Goal: Task Accomplishment & Management: Complete application form

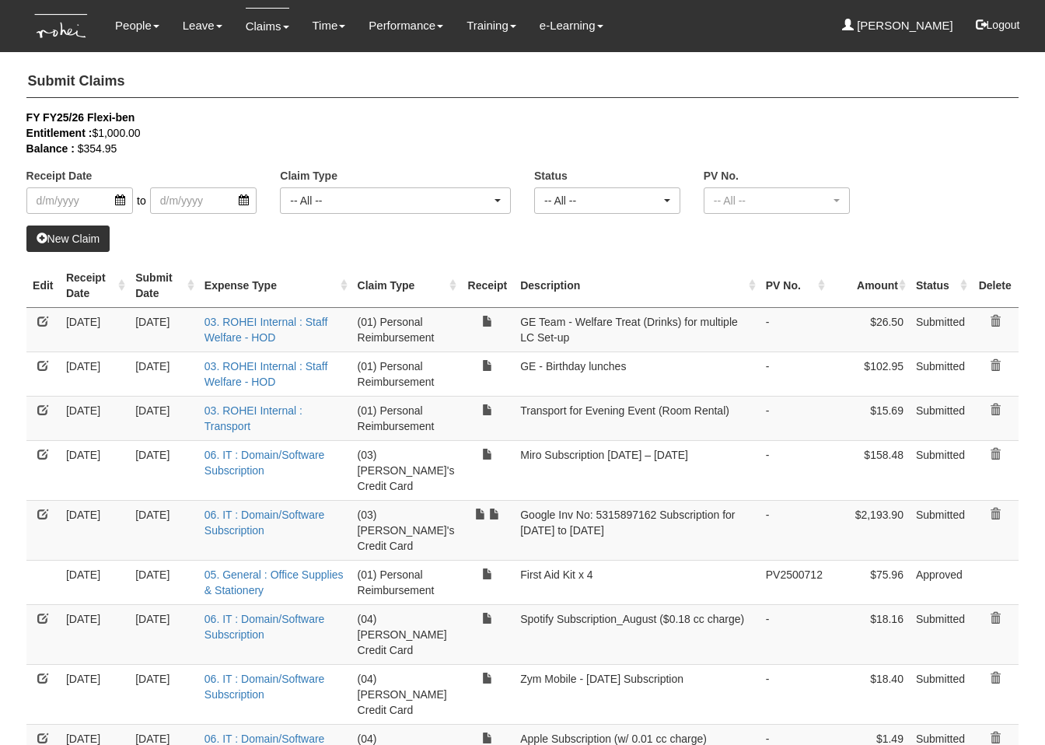
select select "50"
click at [81, 237] on link "New Claim" at bounding box center [68, 238] width 84 height 26
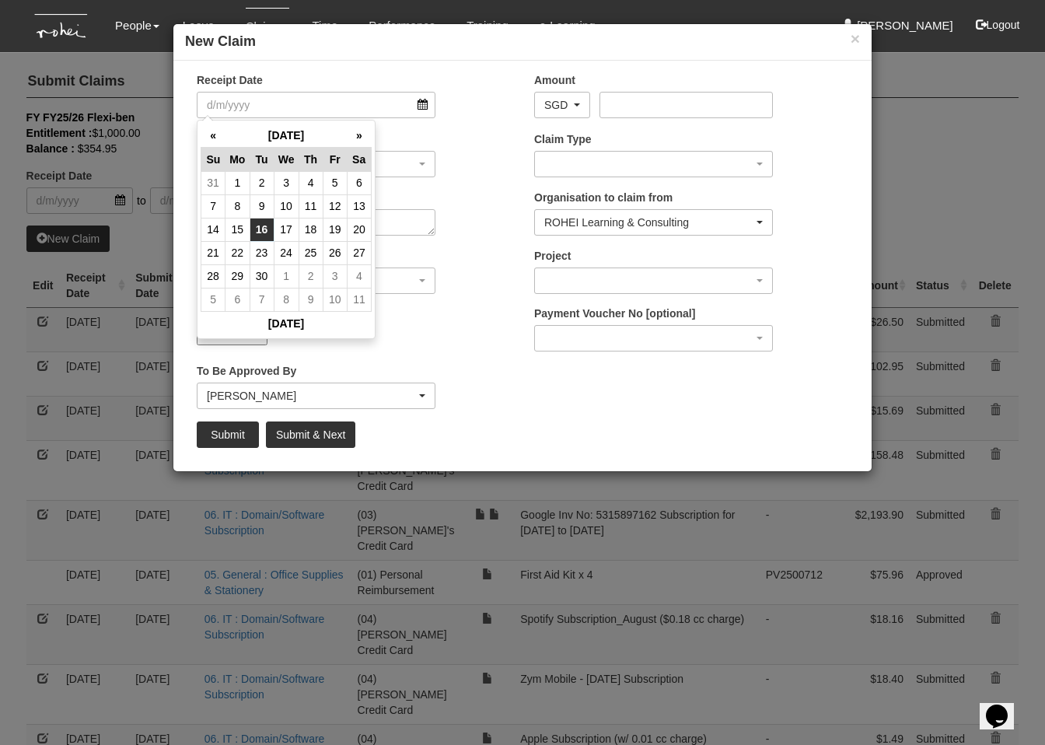
click at [258, 225] on td "16" at bounding box center [262, 229] width 24 height 23
type input "[DATE]"
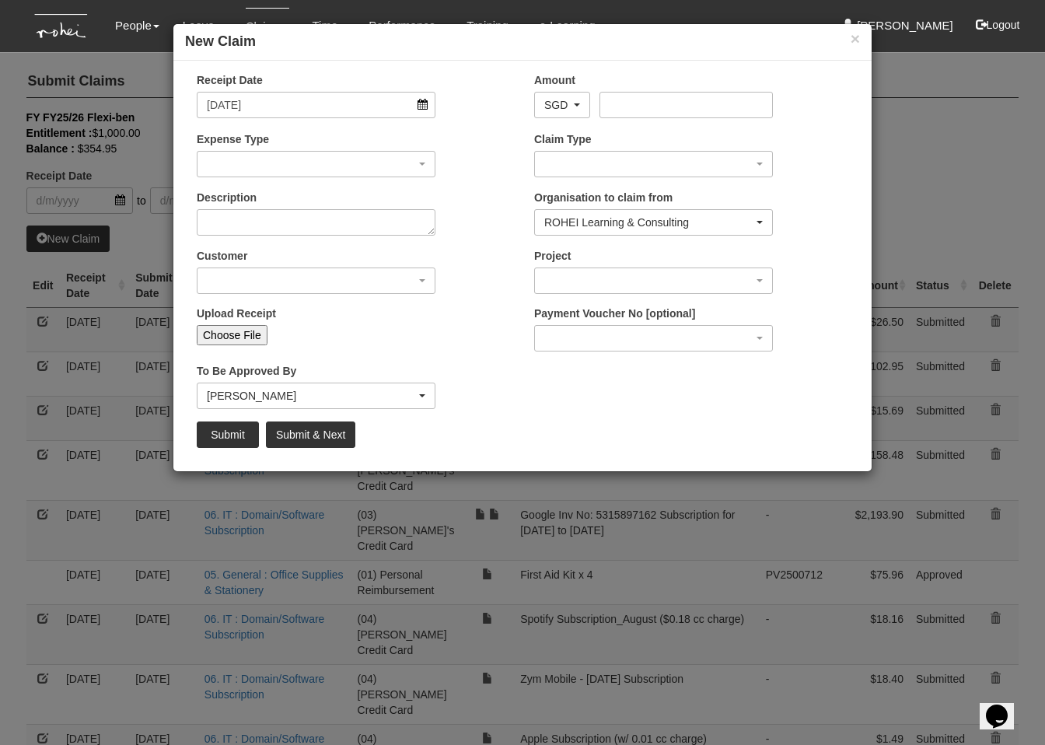
click at [211, 334] on input "Choose File" at bounding box center [232, 335] width 71 height 20
type input "C:\fakepath\Gmail - Your payment has been confirmed.pdf"
type input "Choose Another File"
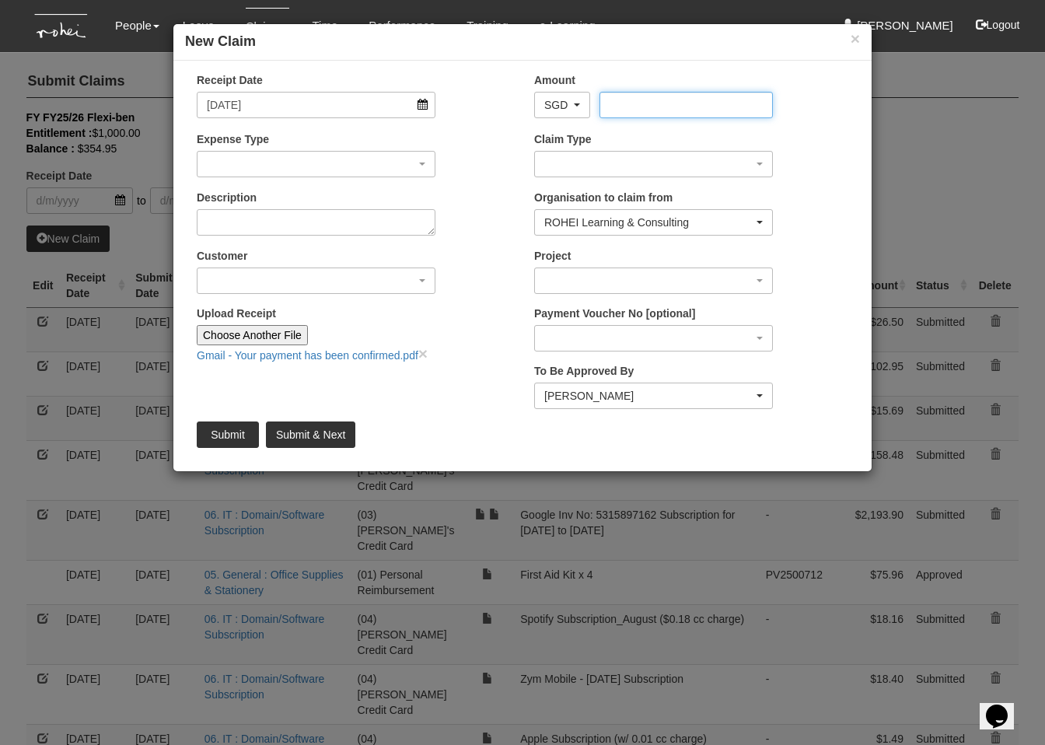
click at [643, 112] on input "Amount" at bounding box center [685, 105] width 173 height 26
type input "4.19"
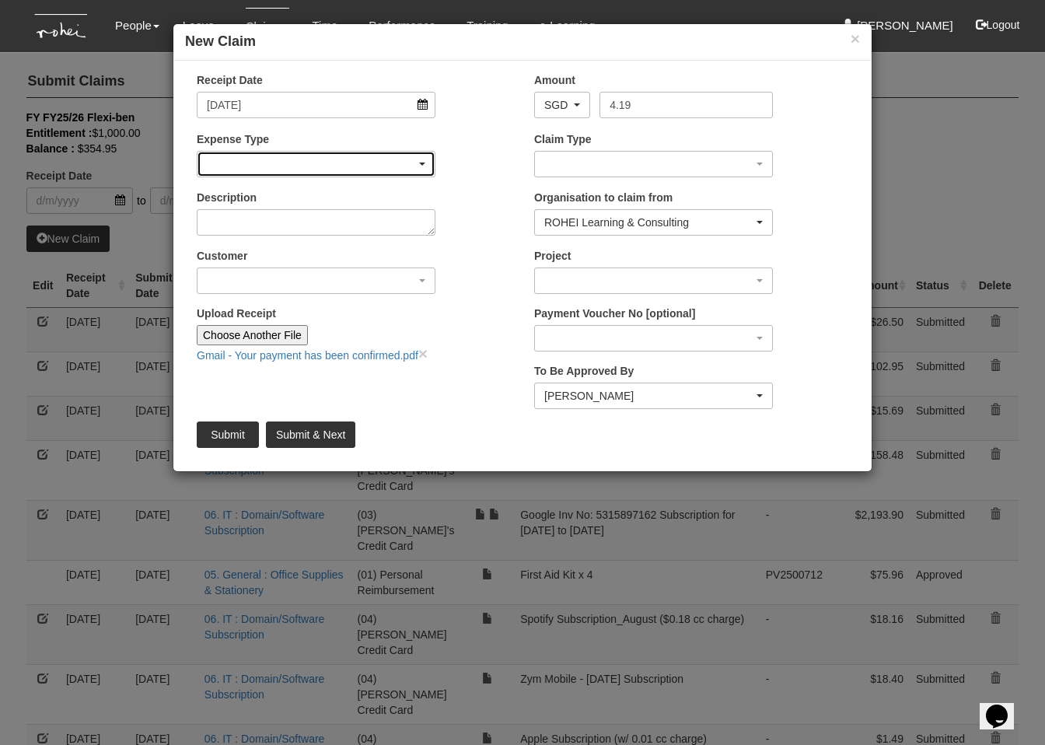
click at [318, 162] on div "button" at bounding box center [315, 164] width 237 height 25
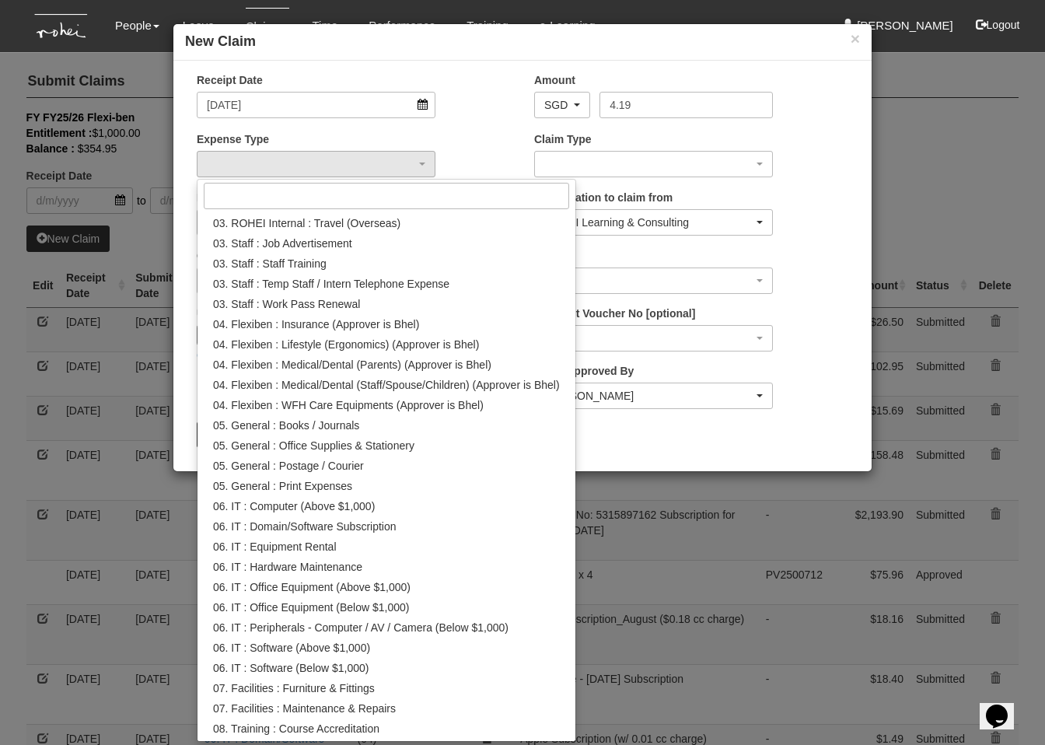
scroll to position [361, 0]
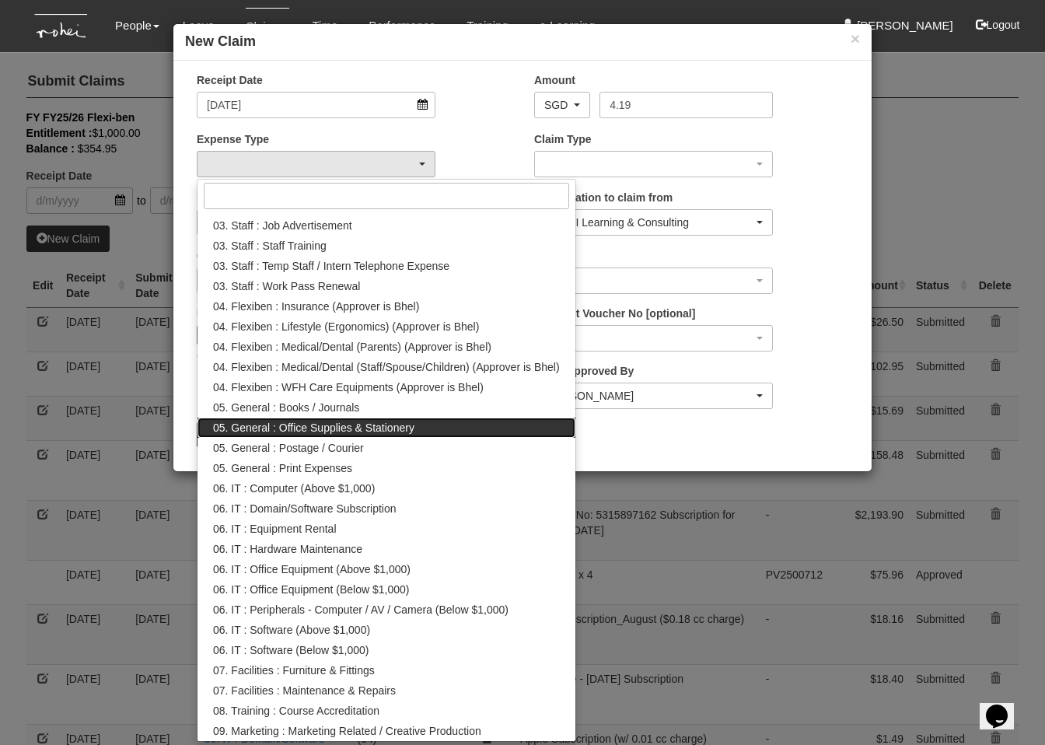
click at [372, 432] on span "05. General : Office Supplies & Stationery" at bounding box center [313, 428] width 201 height 16
select select "147"
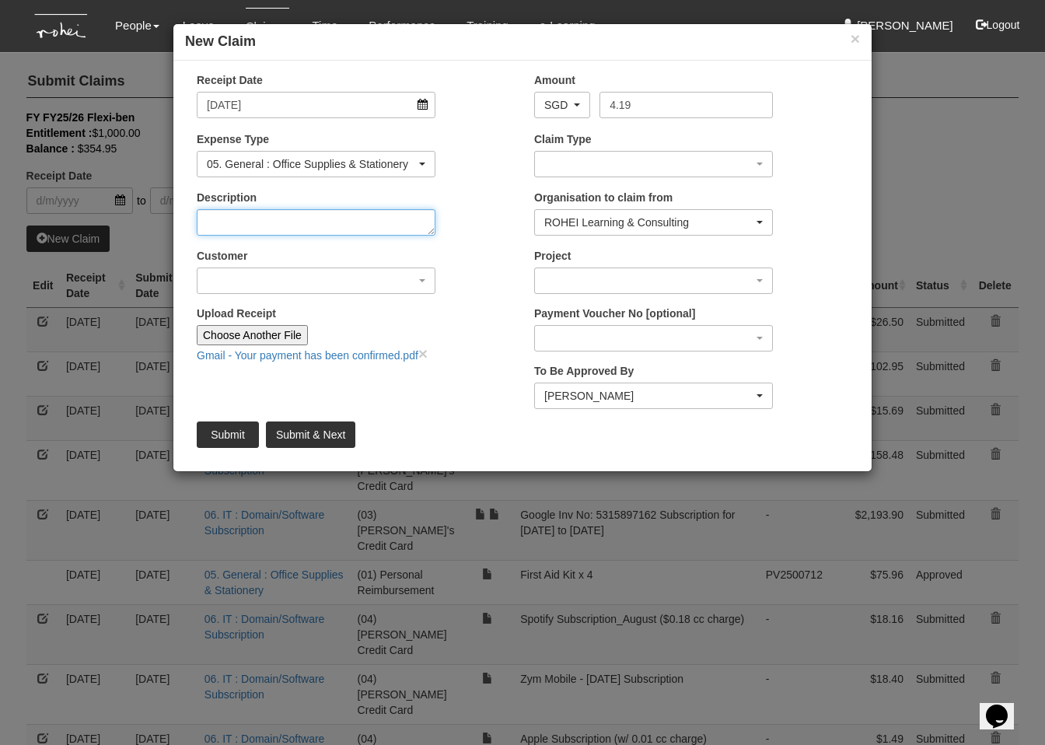
click at [267, 225] on textarea "Description" at bounding box center [316, 222] width 239 height 26
type textarea "Emergency Breakglass Key"
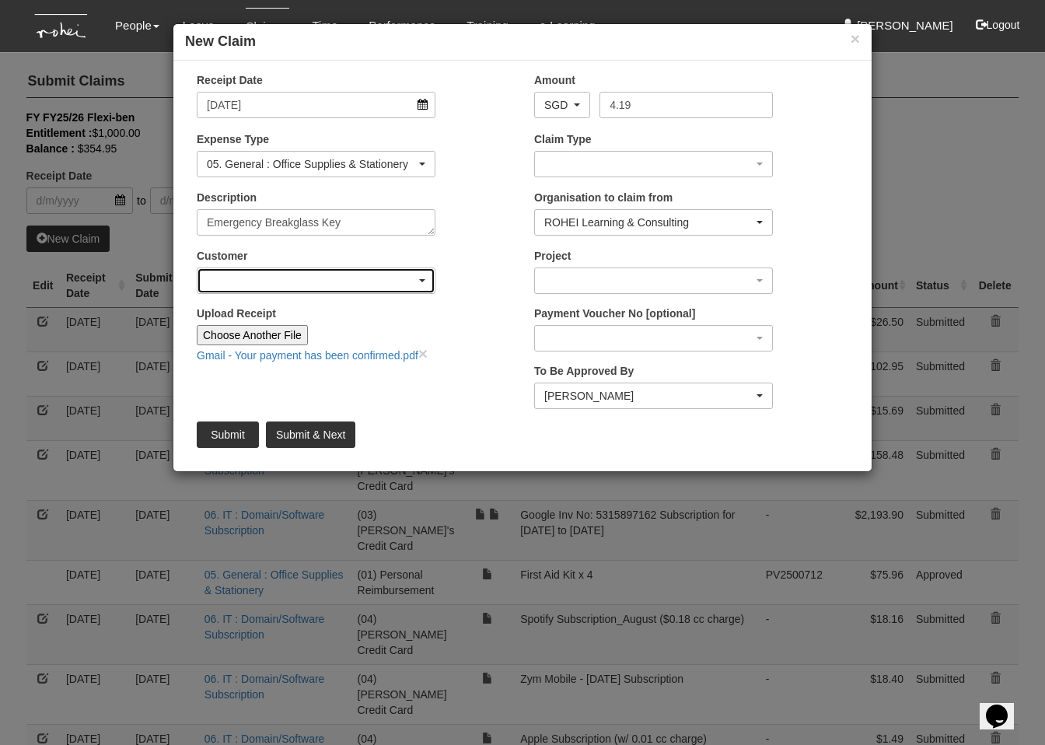
click at [288, 278] on div "button" at bounding box center [315, 280] width 237 height 25
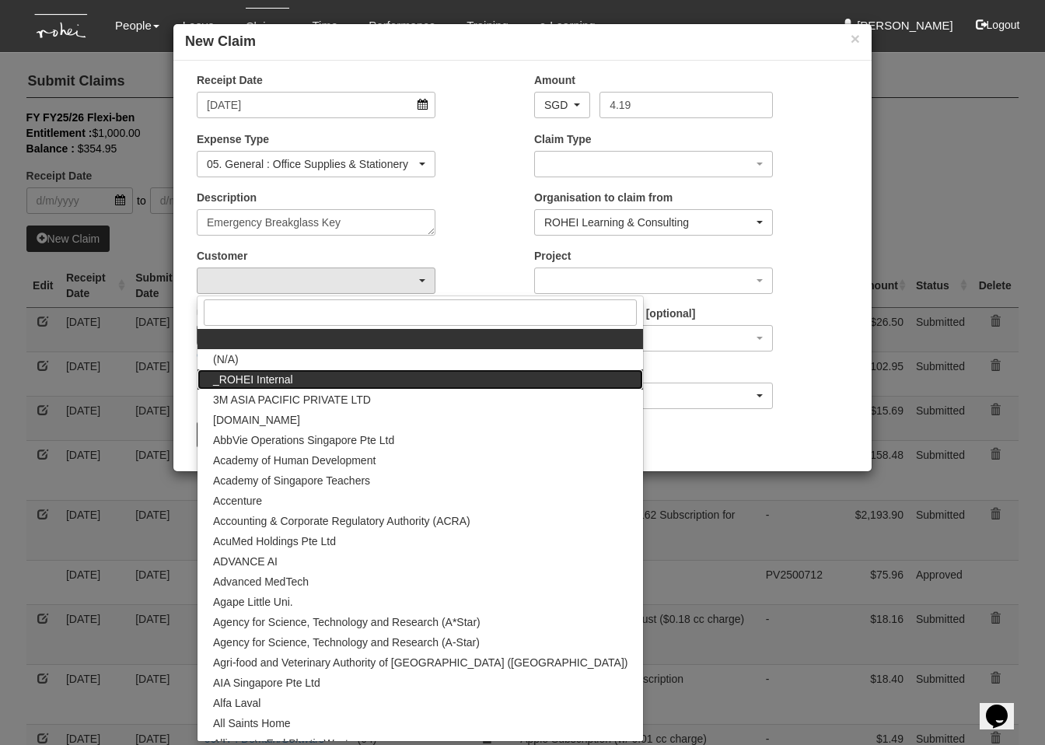
click at [287, 372] on span "_ROHEI Internal" at bounding box center [253, 380] width 80 height 16
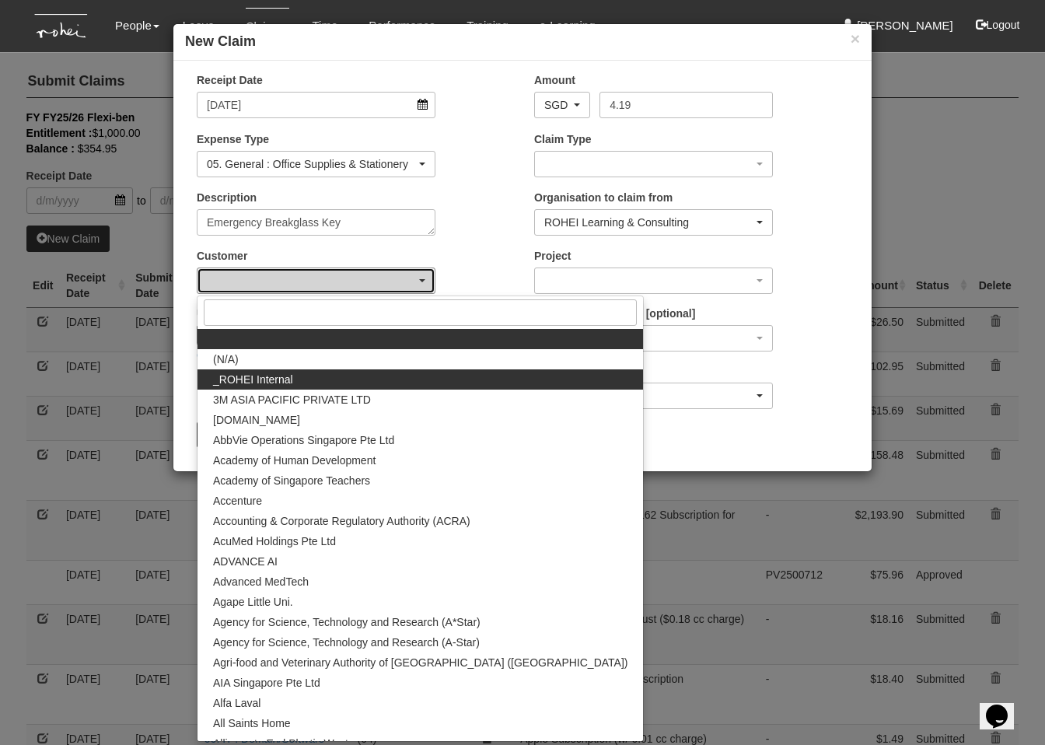
select select "397"
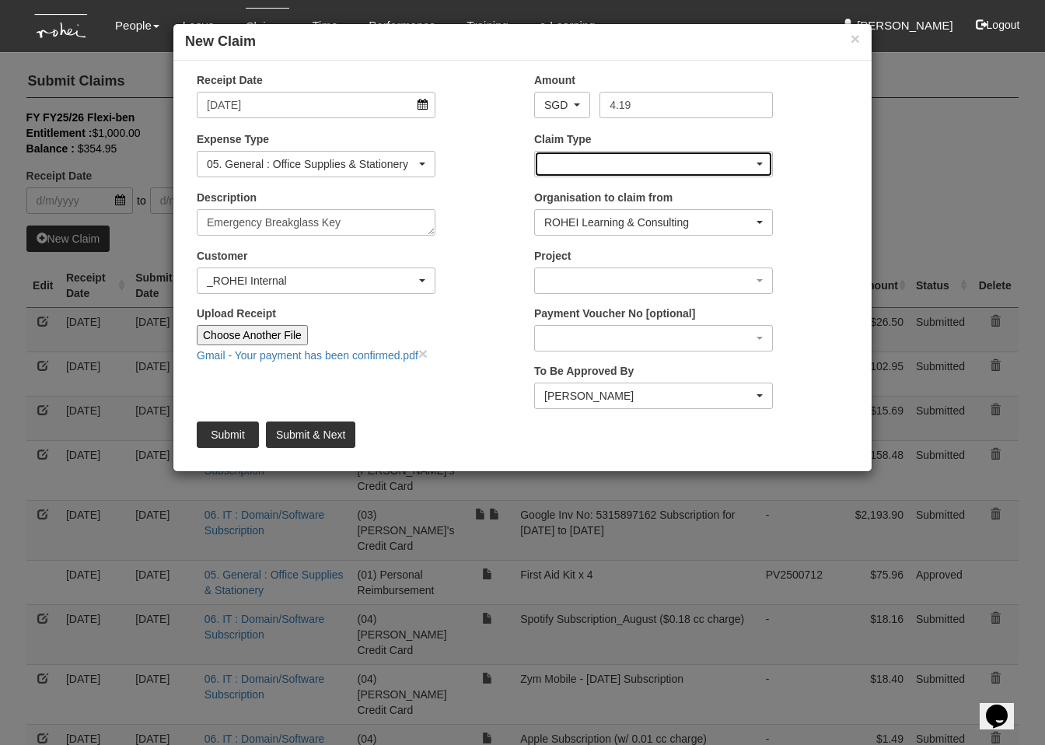
click at [611, 172] on div "button" at bounding box center [653, 164] width 237 height 25
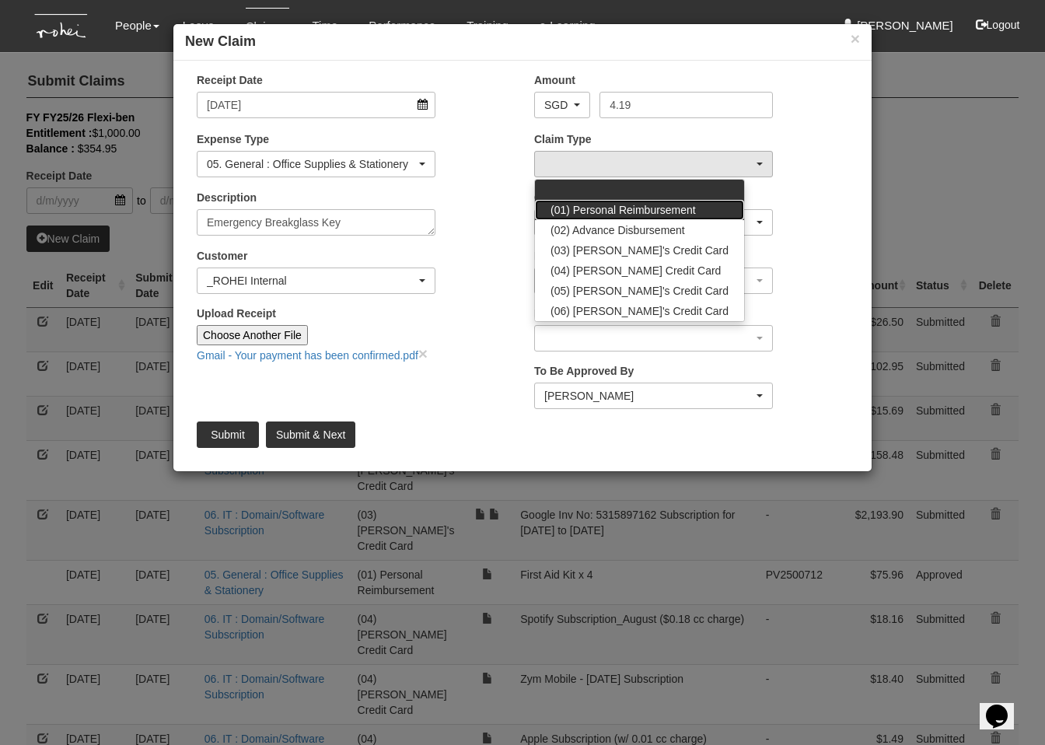
click at [628, 209] on span "(01) Personal Reimbursement" at bounding box center [622, 210] width 145 height 16
select select "14"
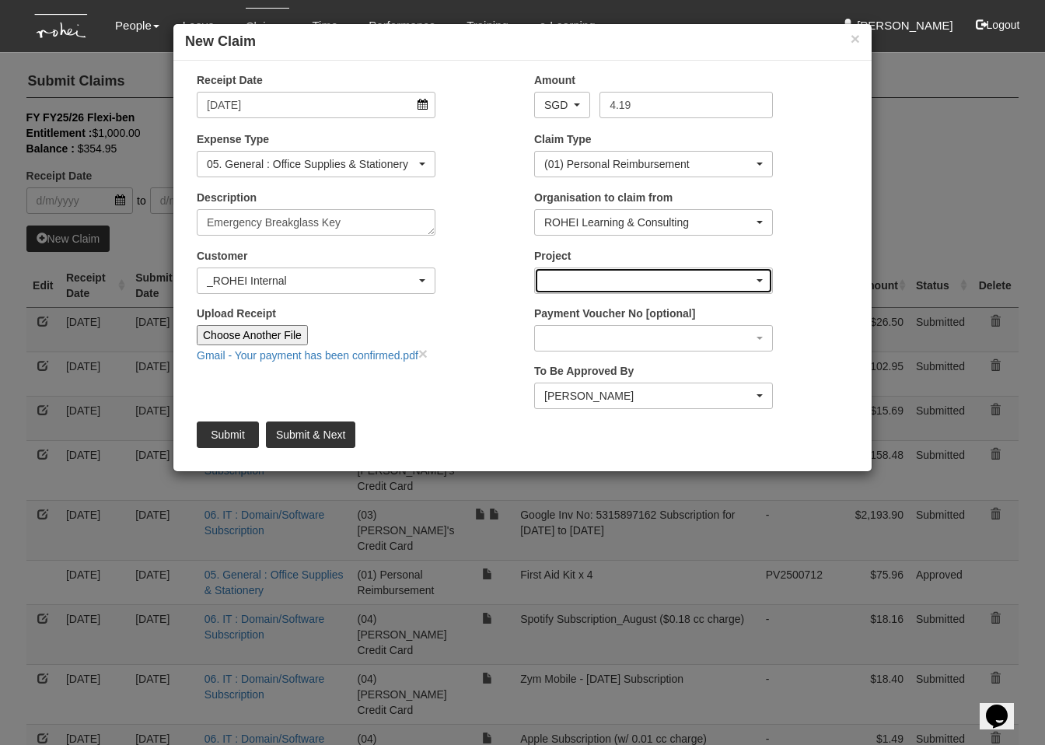
click at [619, 281] on div "button" at bounding box center [653, 280] width 237 height 25
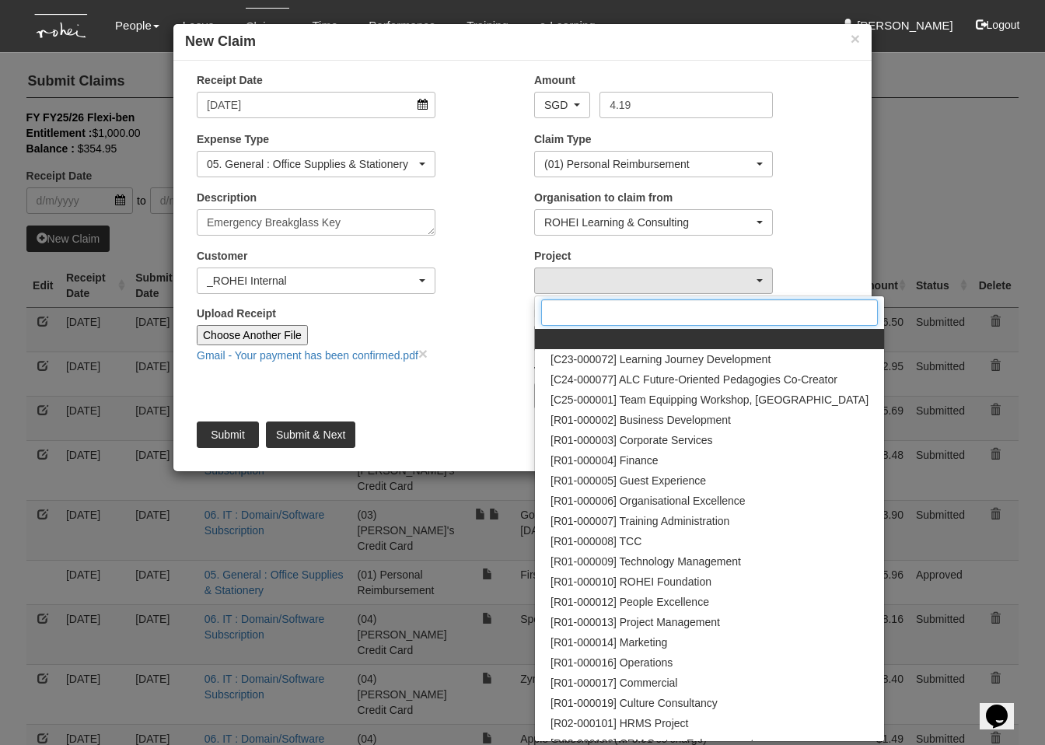
click at [645, 311] on input "Search" at bounding box center [709, 312] width 337 height 26
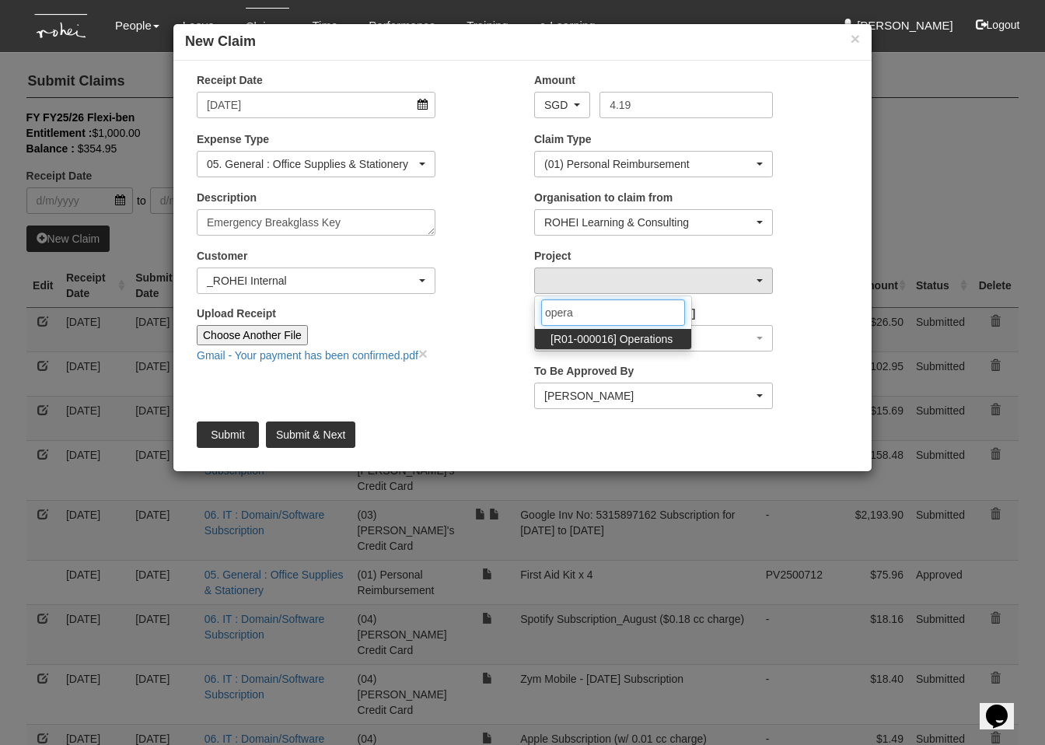
type input "operat"
select select "1509"
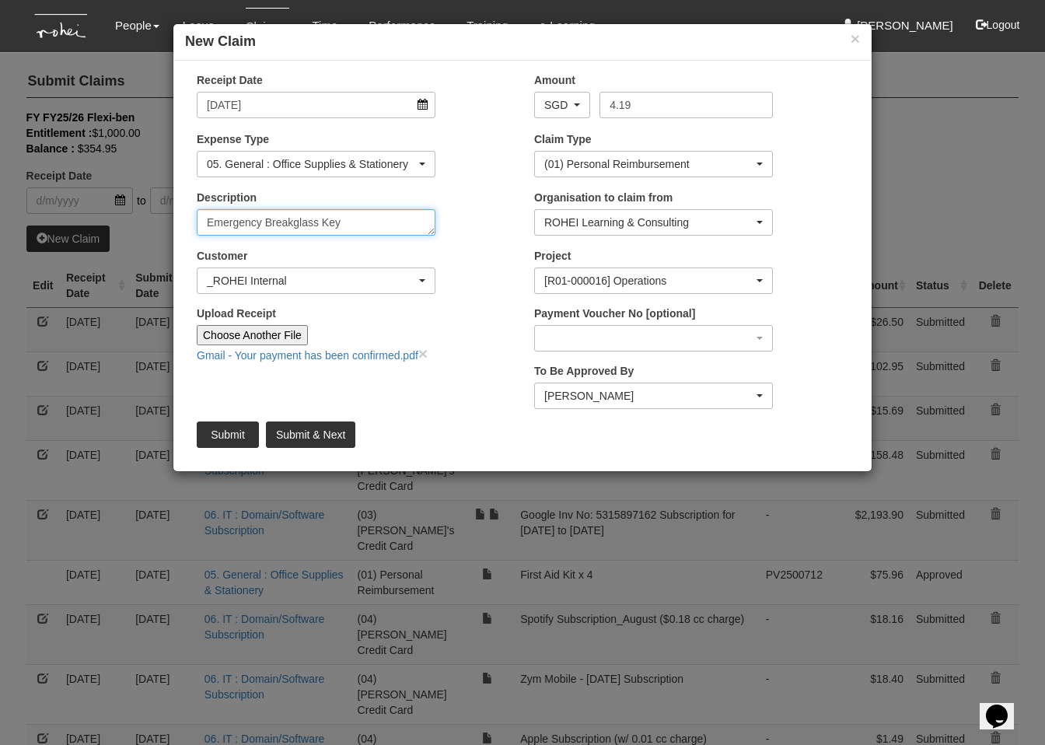
click at [351, 219] on textarea "Emergency Breakglass Key" at bounding box center [316, 222] width 239 height 26
click at [340, 221] on textarea "Emergency Breakglass Key" at bounding box center [316, 222] width 239 height 26
type textarea "Emergency Breakglass Key Replacement"
click at [231, 431] on input "Submit" at bounding box center [228, 434] width 62 height 26
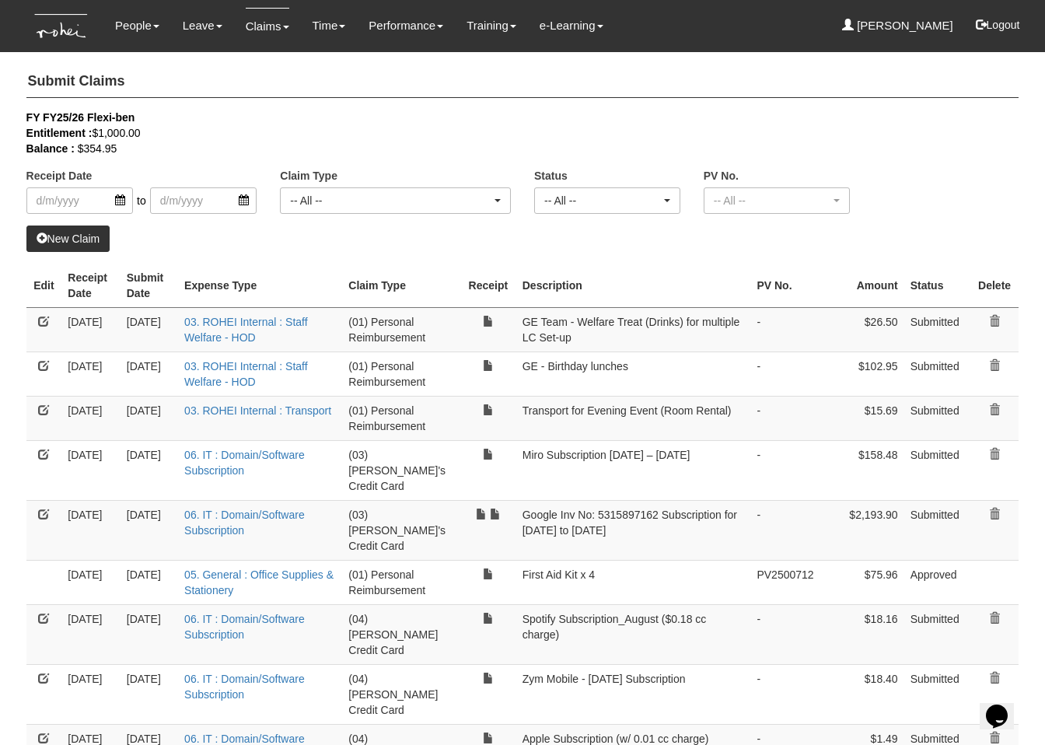
select select "50"
